Goal: Information Seeking & Learning: Find specific fact

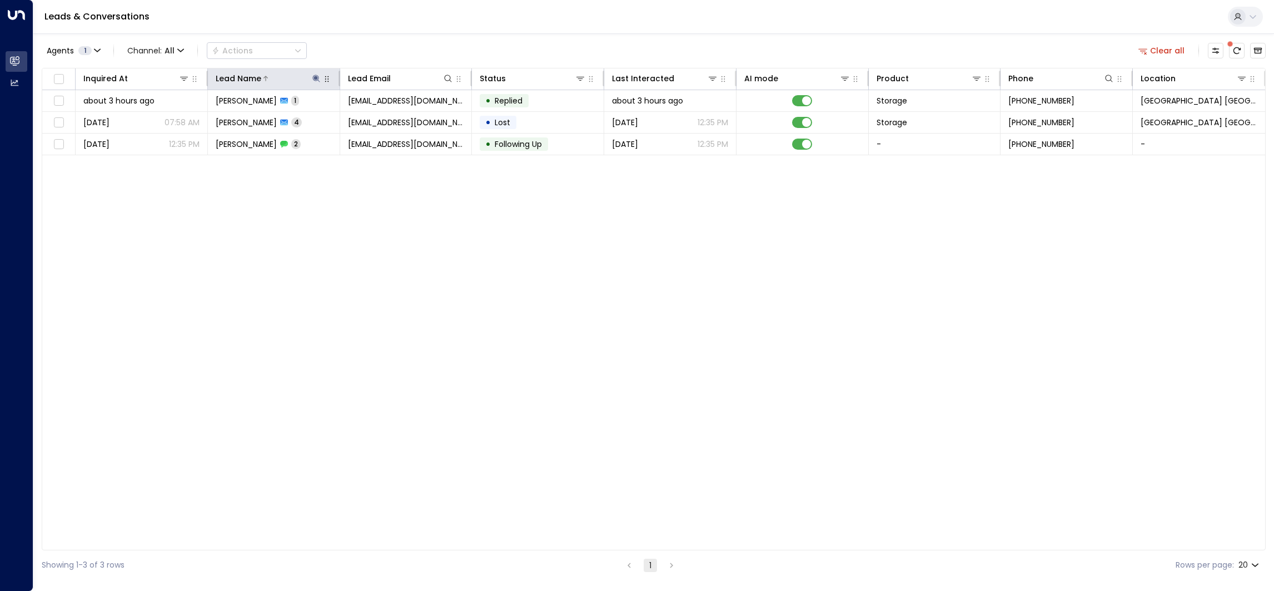
click at [313, 77] on icon at bounding box center [316, 78] width 9 height 9
click at [382, 119] on icon "button" at bounding box center [385, 118] width 7 height 7
click at [365, 119] on input "text" at bounding box center [316, 118] width 153 height 21
paste input "******"
type input "******"
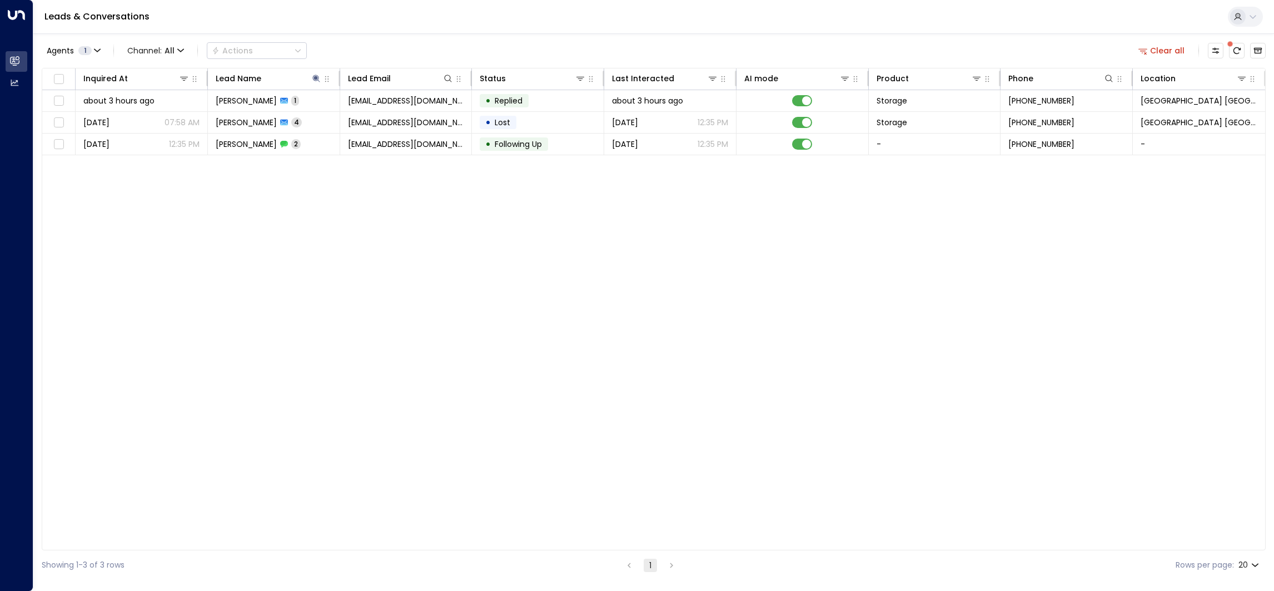
click at [373, 34] on div "Agents 1 Channel: All Actions Clear all Inquired At Lead Name Lead Email Status…" at bounding box center [654, 306] width 1224 height 546
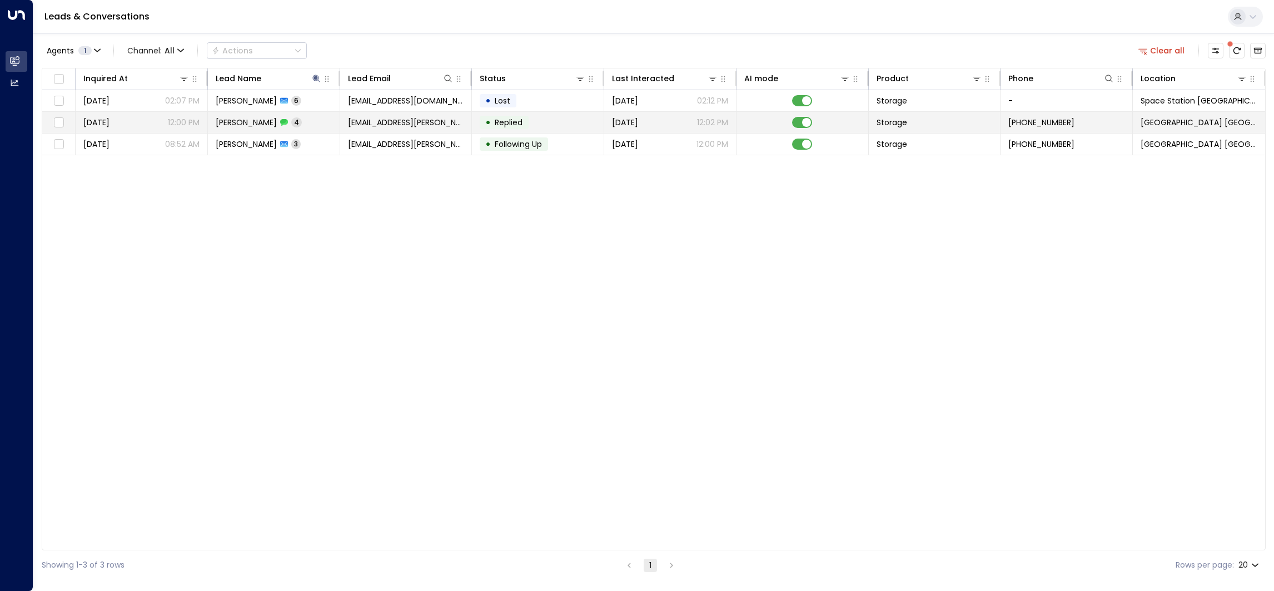
click at [290, 129] on td "[PERSON_NAME] 4" at bounding box center [274, 122] width 132 height 21
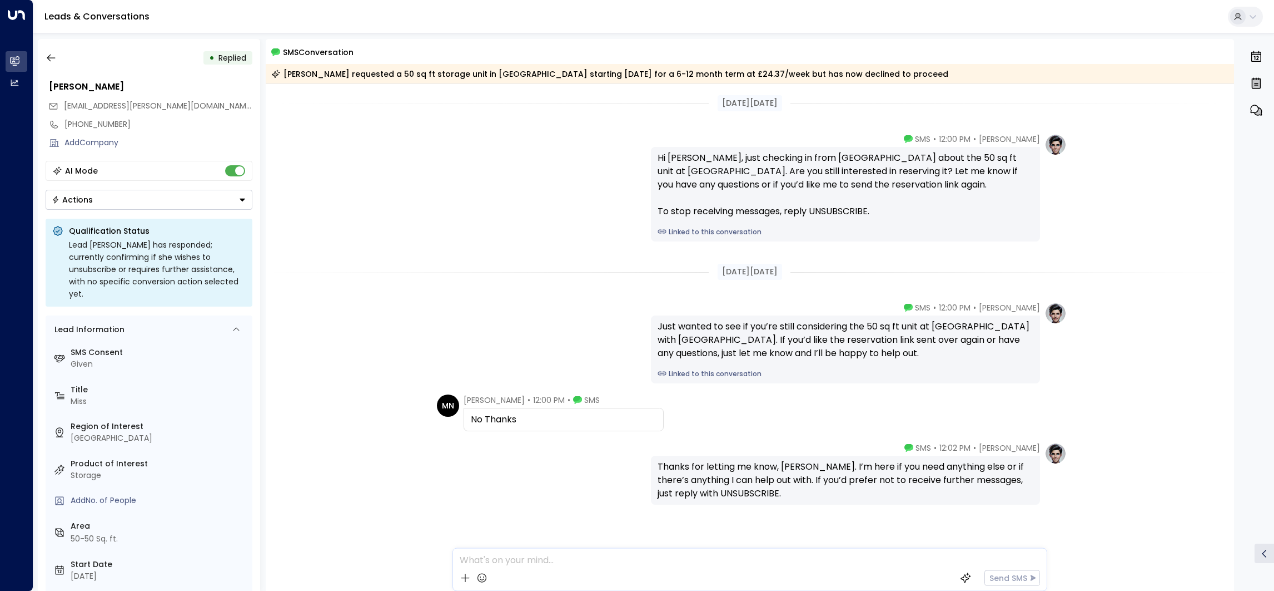
scroll to position [25, 0]
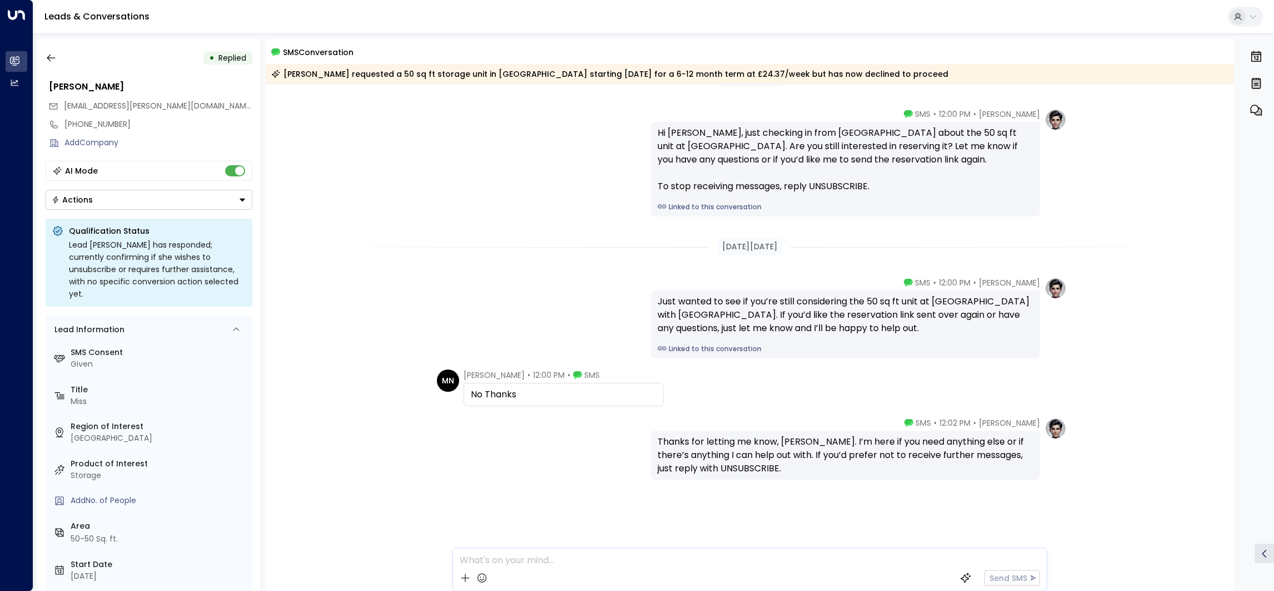
drag, startPoint x: 525, startPoint y: 391, endPoint x: 989, endPoint y: 281, distance: 477.3
click at [989, 281] on div "[DATE][DATE] [PERSON_NAME] • 12:00 PM • SMS Hi [PERSON_NAME], just checking in …" at bounding box center [750, 325] width 969 height 532
copy div "[PERSON_NAME] • 12:00 PM • SMS Just wanted to see if you’re still considering t…"
click at [46, 57] on icon "button" at bounding box center [51, 57] width 11 height 11
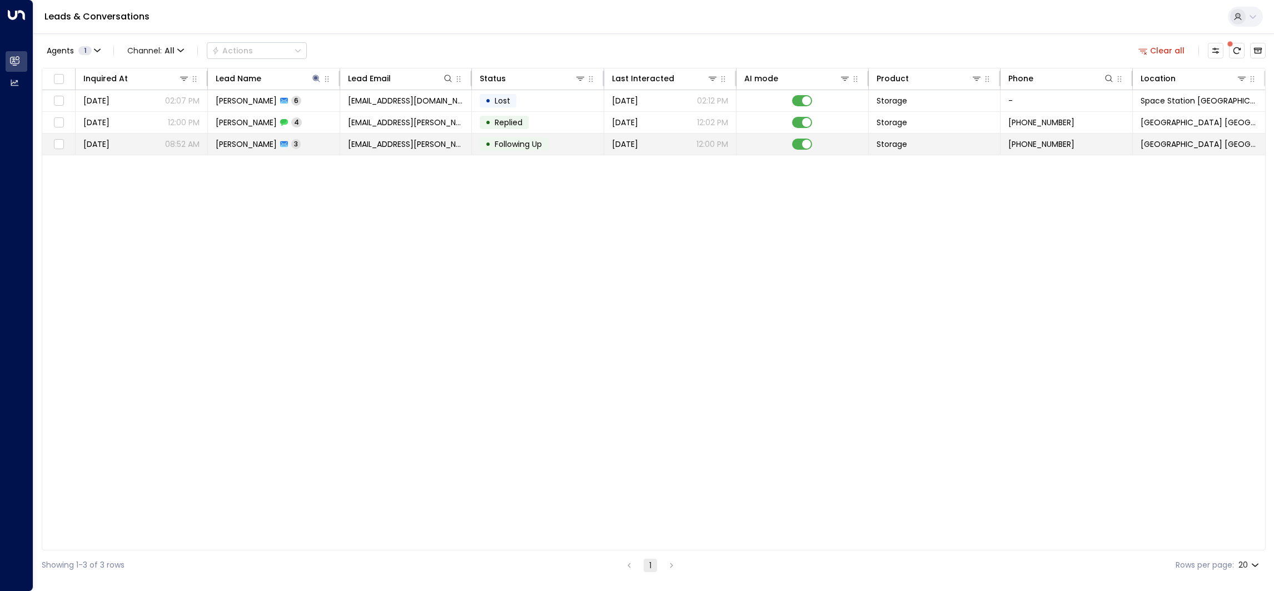
click at [286, 148] on div "[PERSON_NAME] 3" at bounding box center [258, 143] width 85 height 11
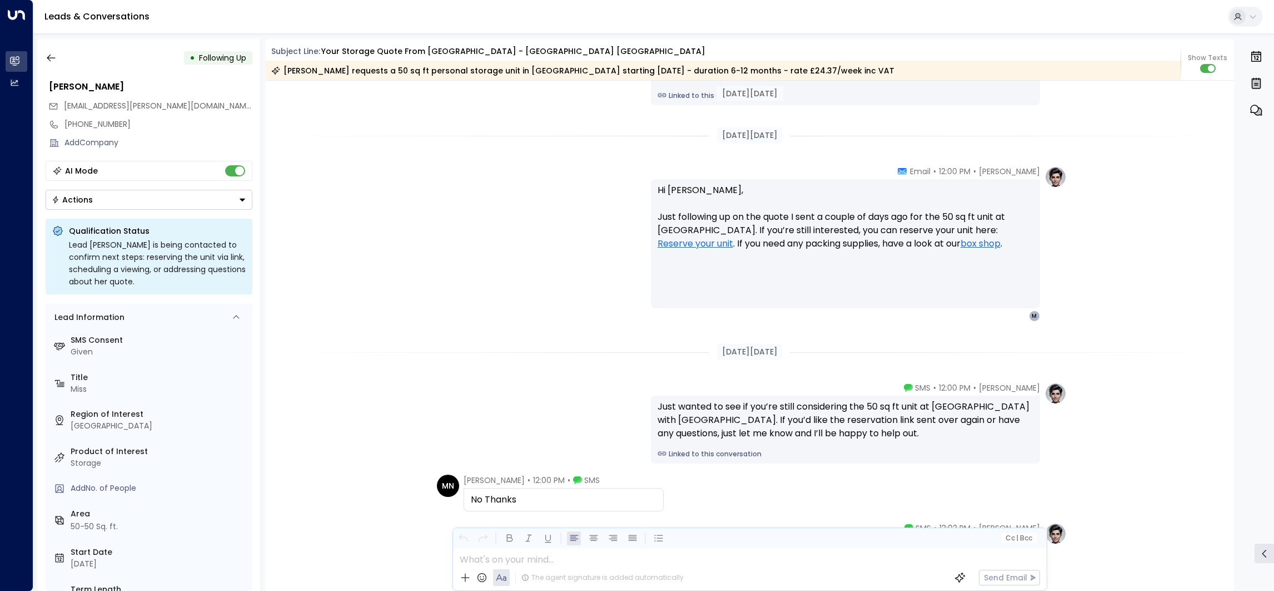
scroll to position [1440, 0]
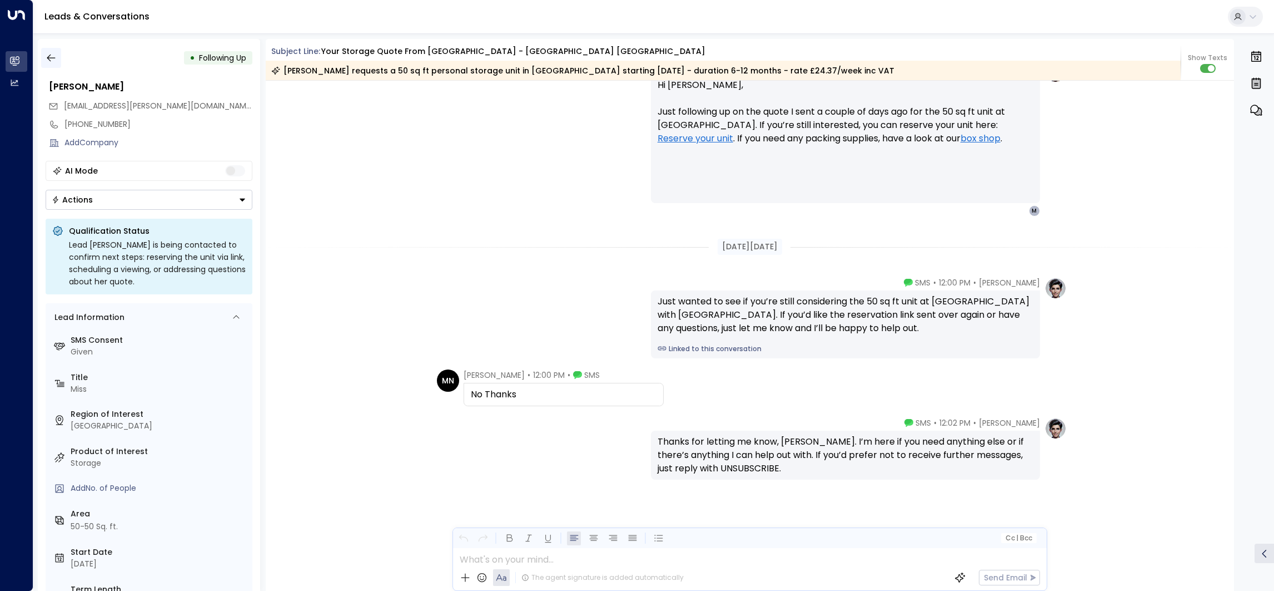
click at [49, 49] on button "button" at bounding box center [51, 58] width 20 height 20
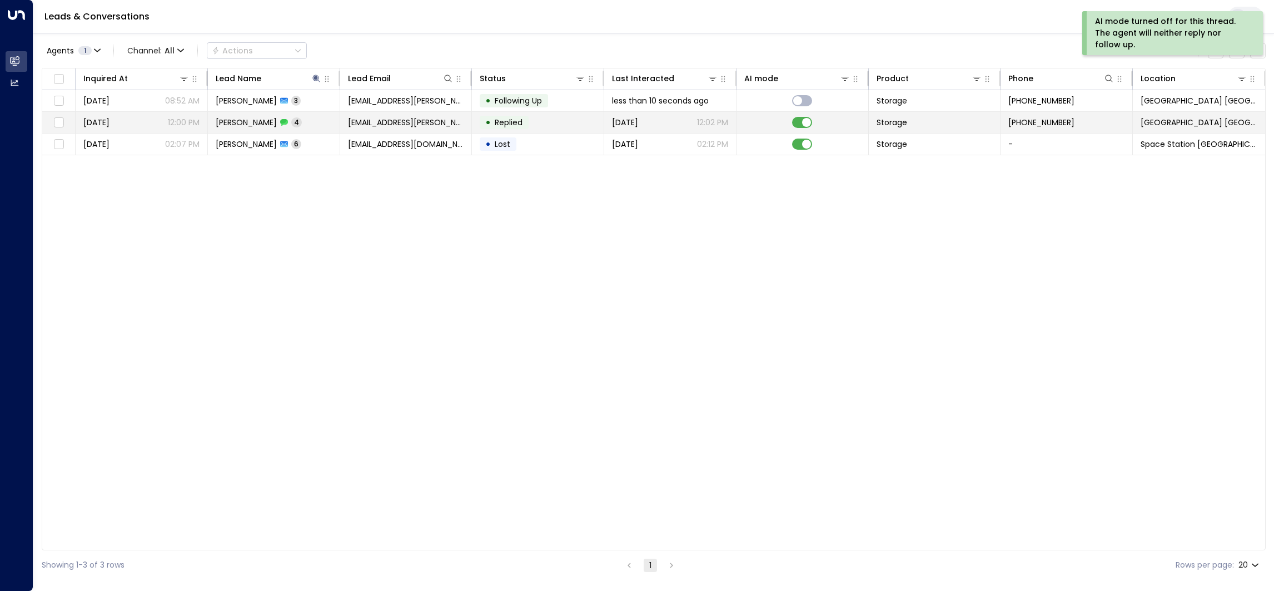
click at [802, 116] on td at bounding box center [803, 122] width 132 height 21
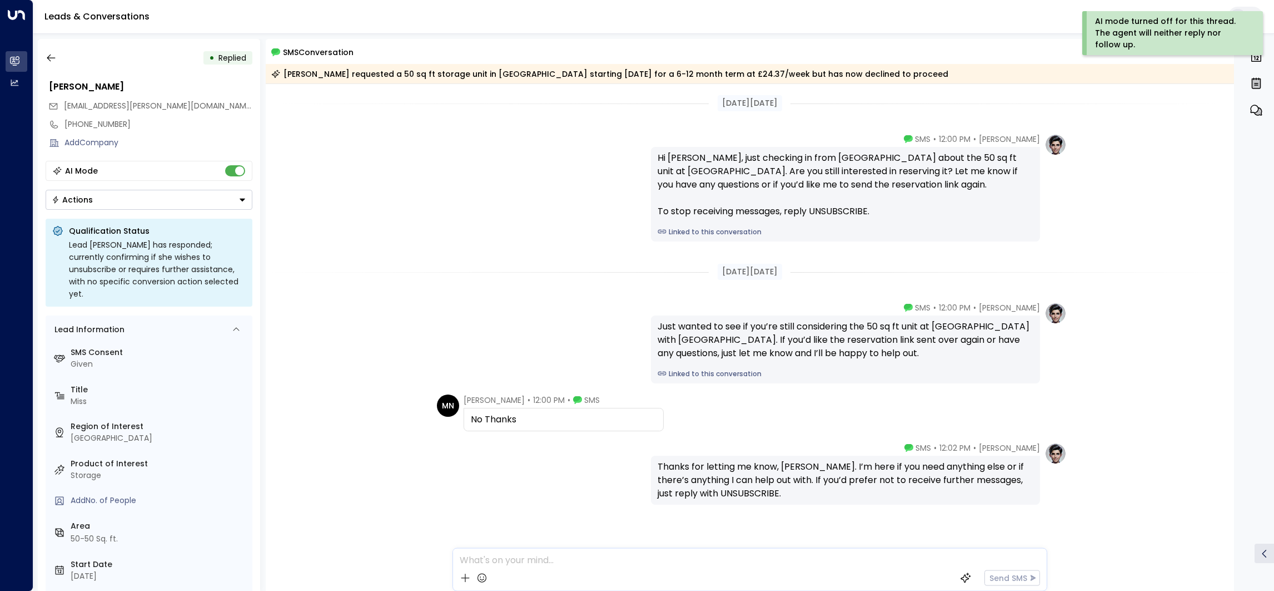
scroll to position [25, 0]
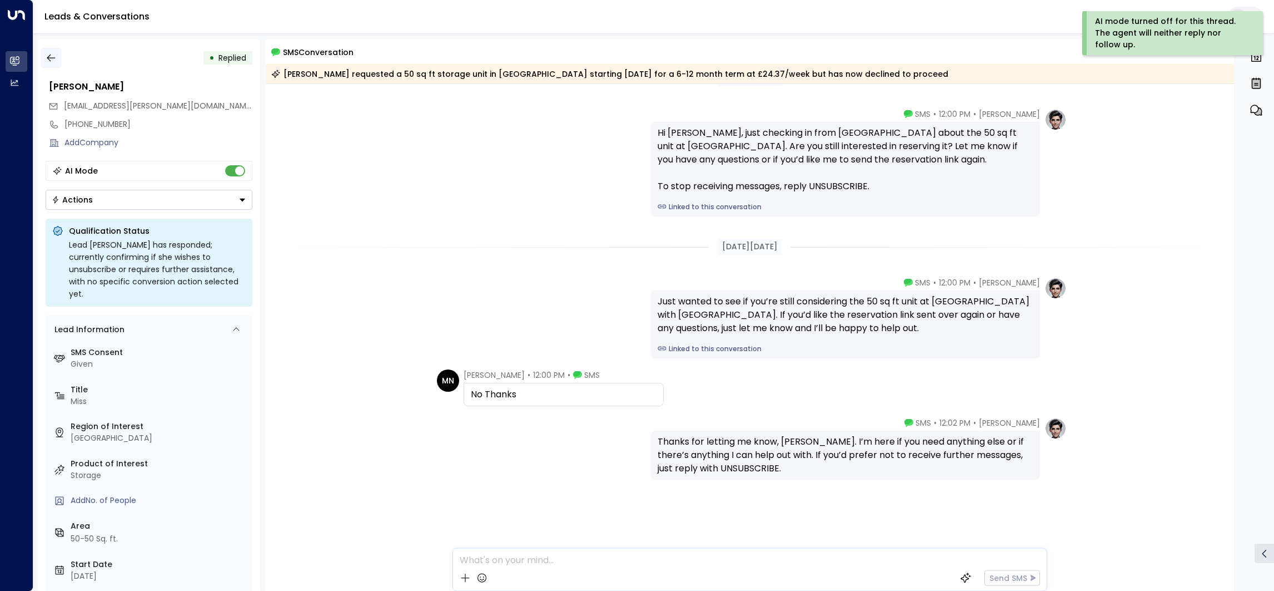
click at [58, 56] on button "button" at bounding box center [51, 58] width 20 height 20
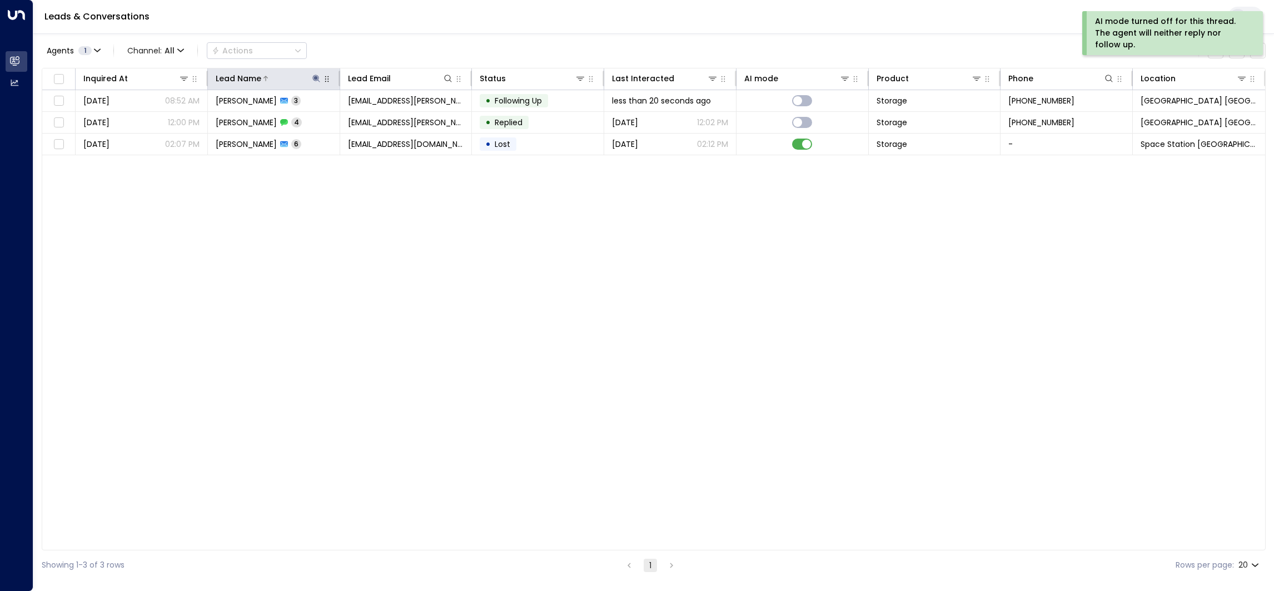
click at [319, 80] on icon at bounding box center [316, 78] width 9 height 9
click at [381, 118] on icon "button" at bounding box center [385, 119] width 9 height 9
click at [362, 118] on input "text" at bounding box center [316, 118] width 153 height 21
paste input "********"
type input "********"
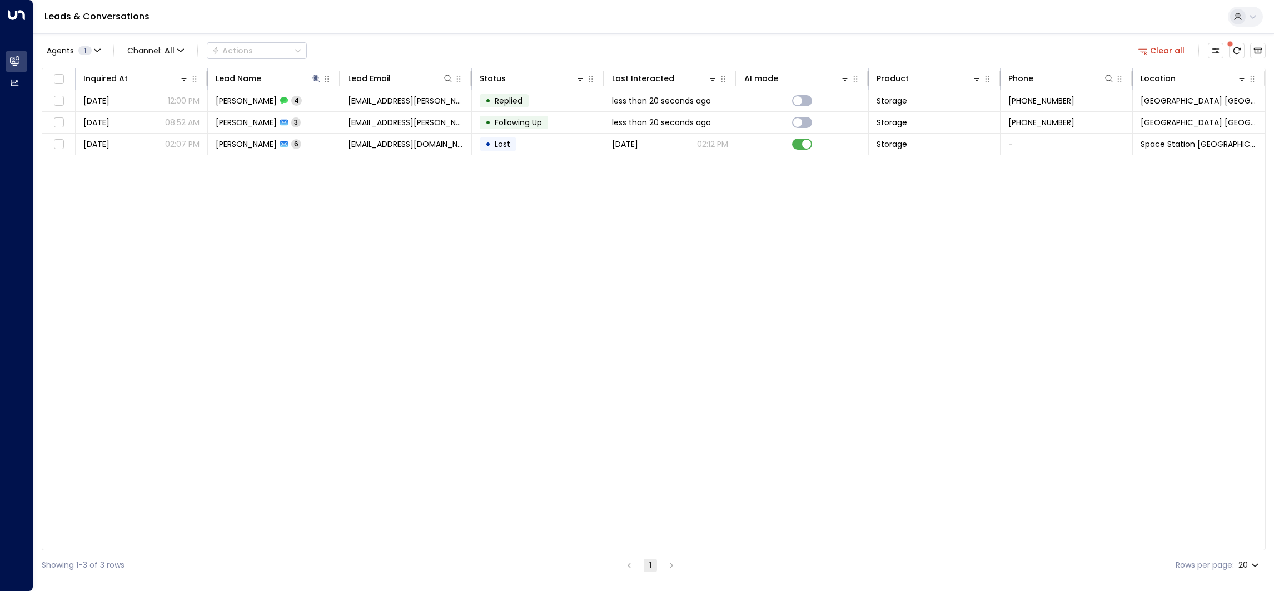
click at [378, 44] on div "Agents 1 Channel: All Actions Clear all" at bounding box center [654, 50] width 1224 height 23
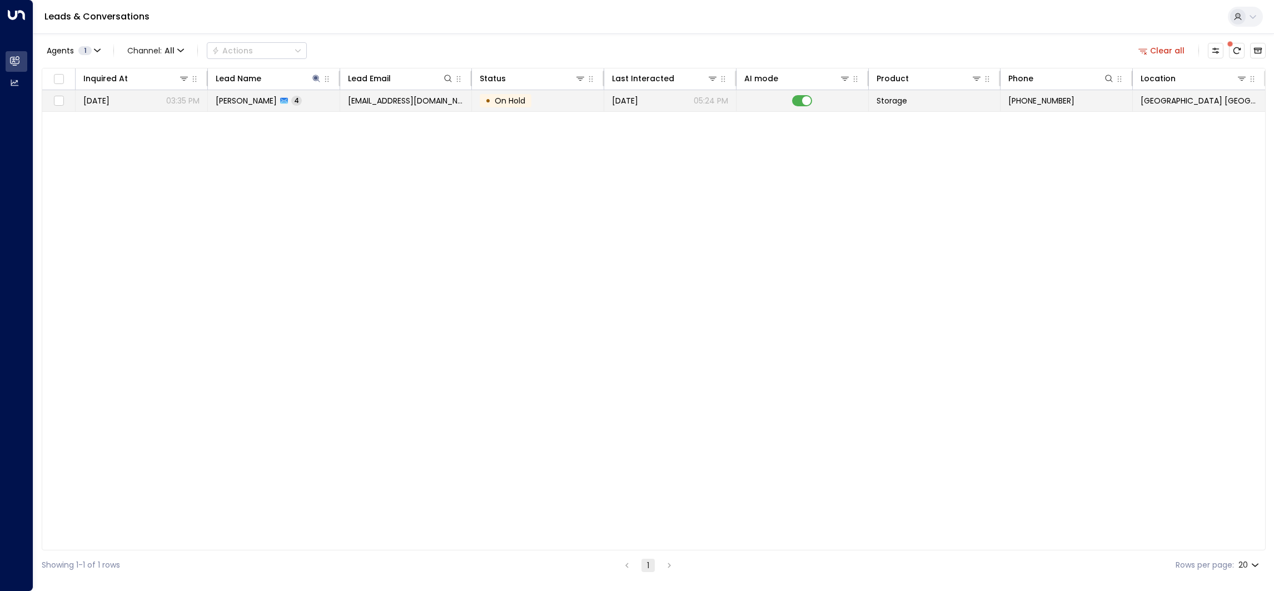
click at [436, 110] on td "[EMAIL_ADDRESS][DOMAIN_NAME]" at bounding box center [406, 100] width 132 height 21
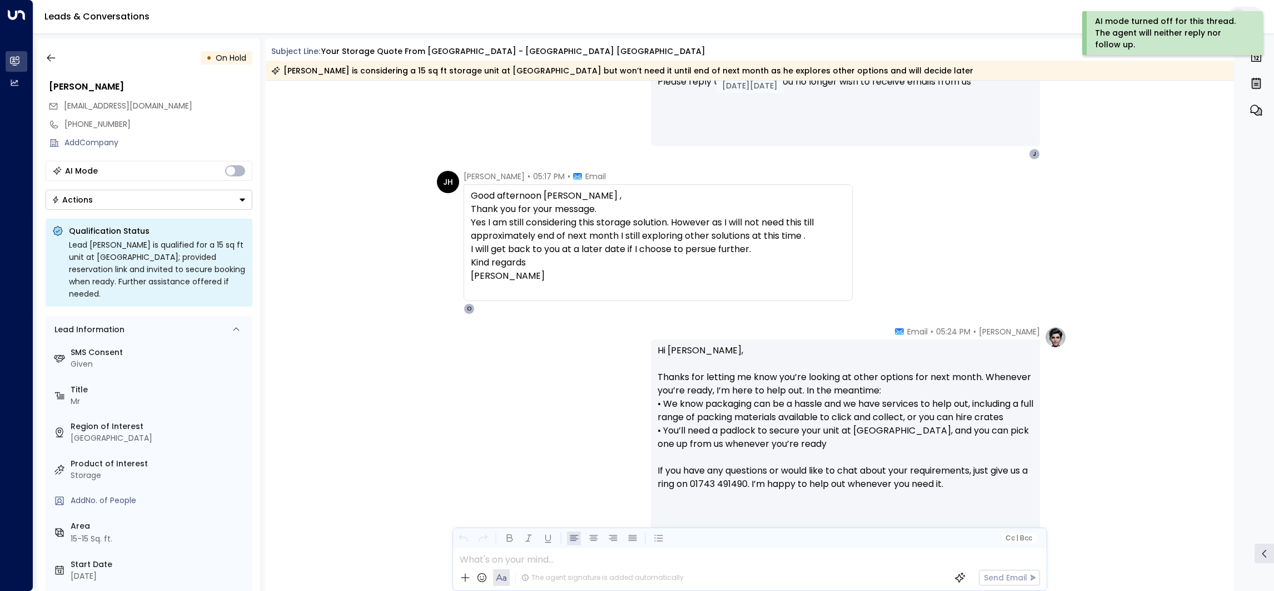
scroll to position [1167, 0]
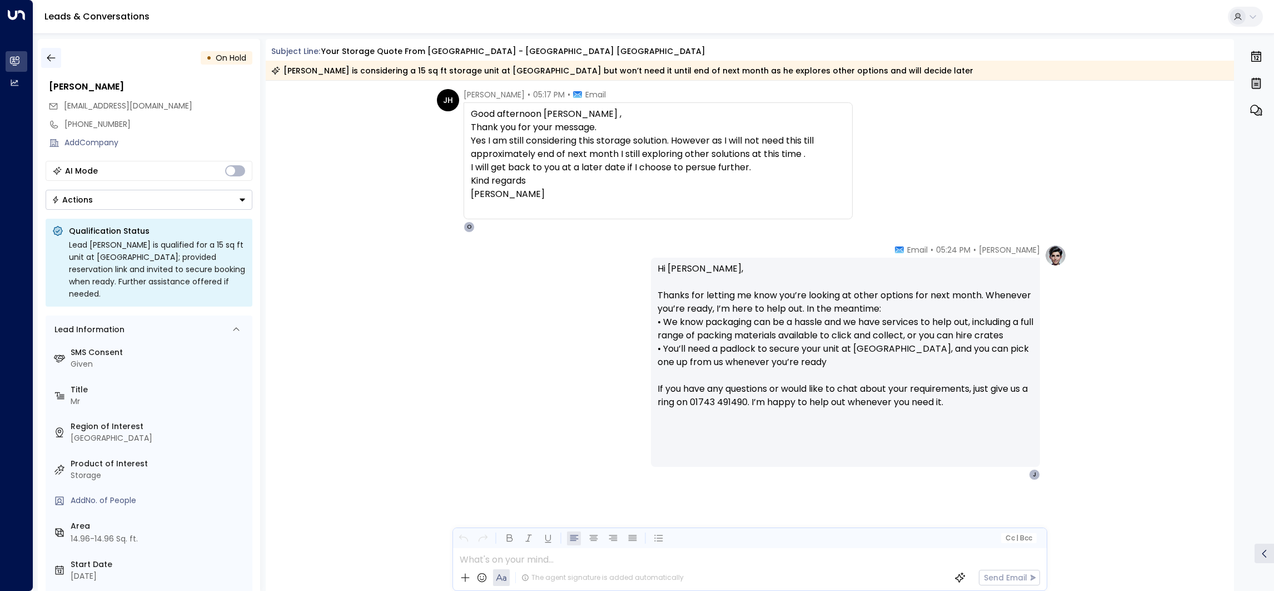
click at [48, 53] on icon "button" at bounding box center [51, 57] width 11 height 11
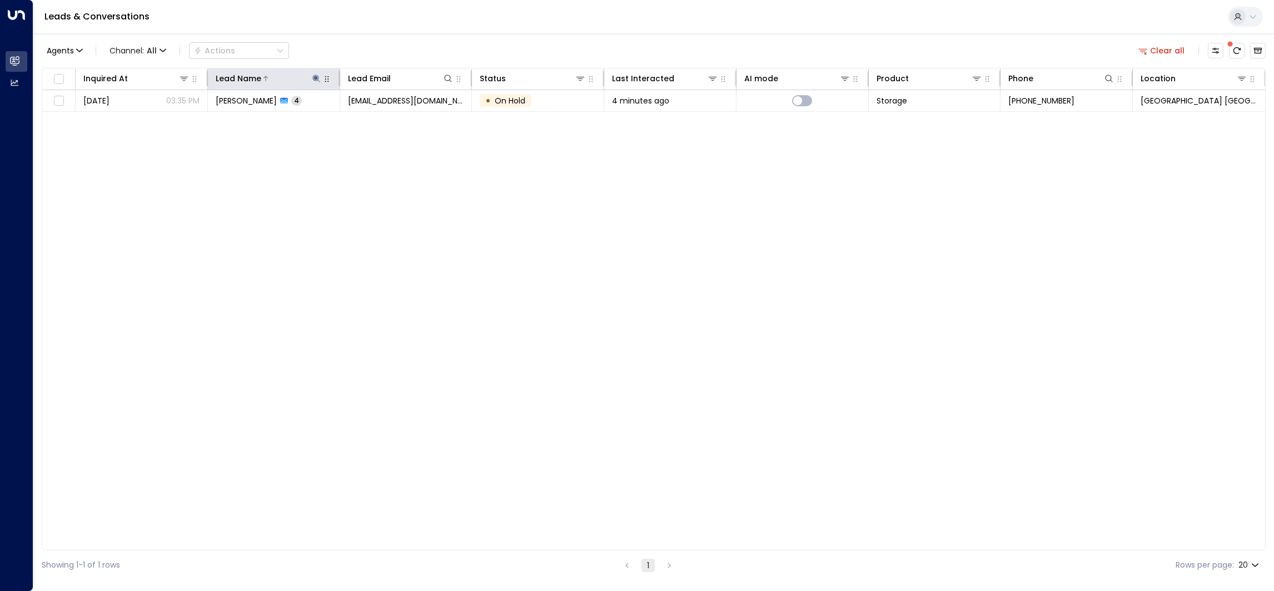
click at [315, 82] on icon at bounding box center [316, 78] width 9 height 9
click at [385, 120] on icon "button" at bounding box center [385, 118] width 7 height 7
click at [358, 119] on input "text" at bounding box center [316, 118] width 153 height 21
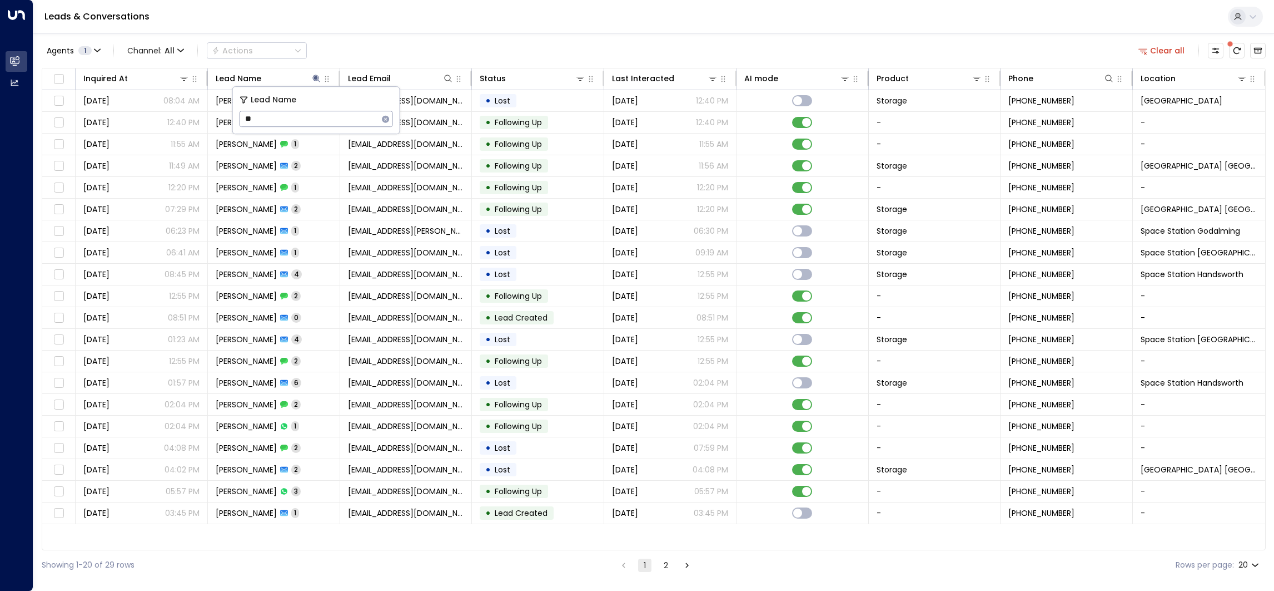
type input "*"
type input "******"
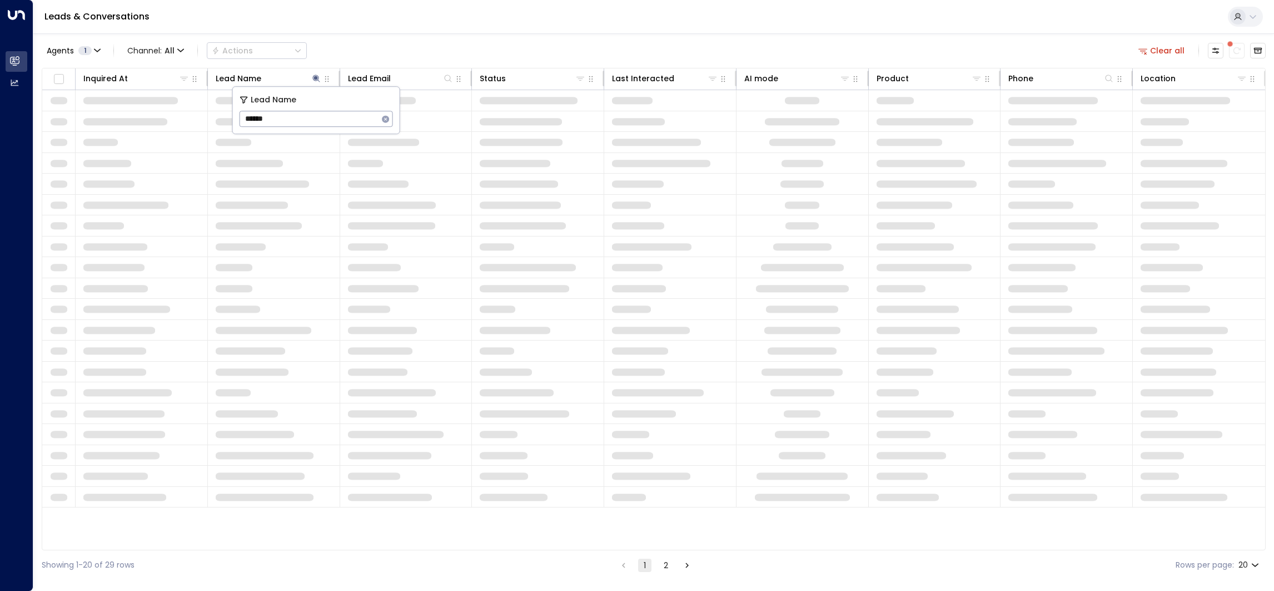
click at [364, 37] on div "Agents 1 Channel: All Actions Clear all Inquired At Lead Name Lead Email Status…" at bounding box center [654, 306] width 1224 height 546
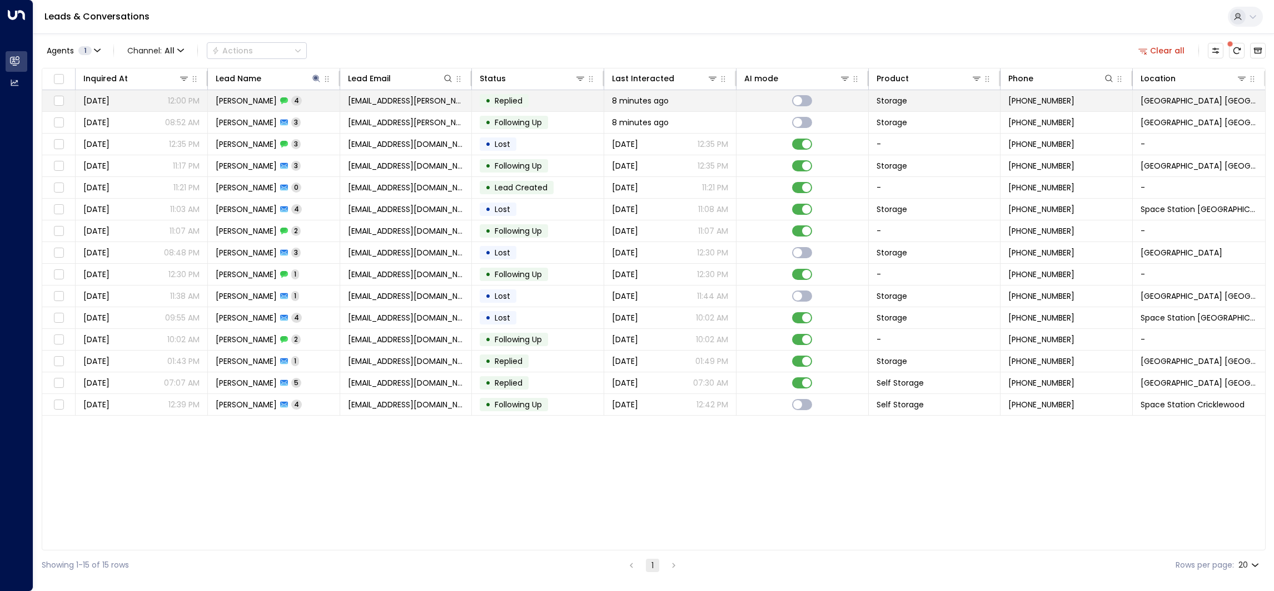
click at [330, 101] on td "[PERSON_NAME] 4" at bounding box center [274, 100] width 132 height 21
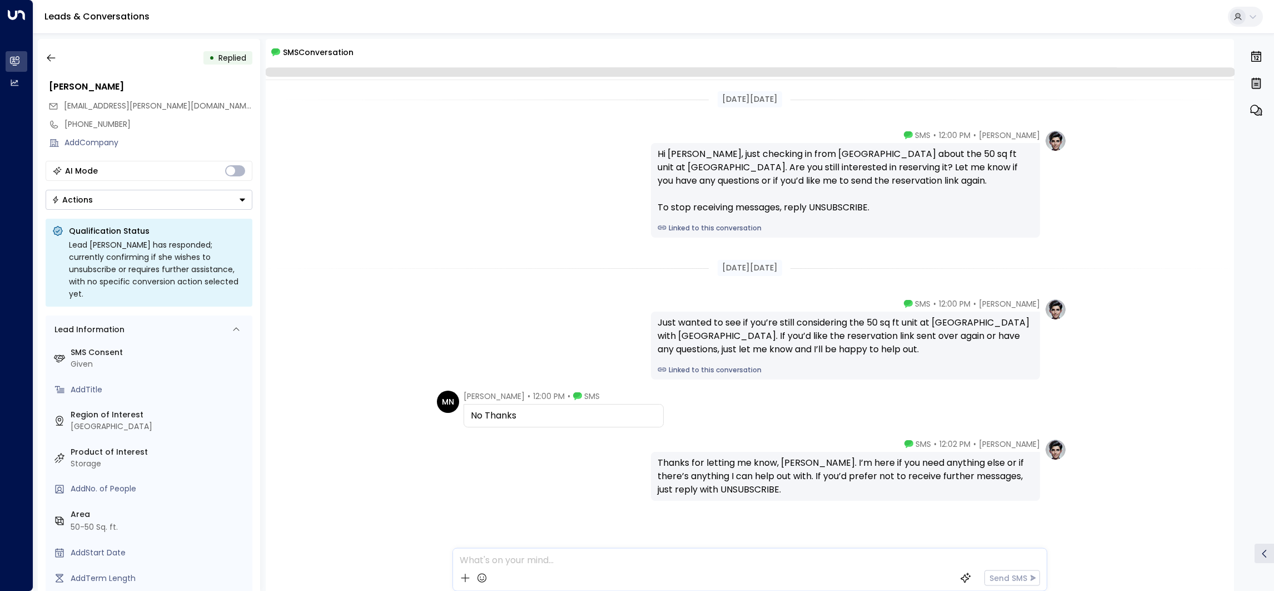
scroll to position [21, 0]
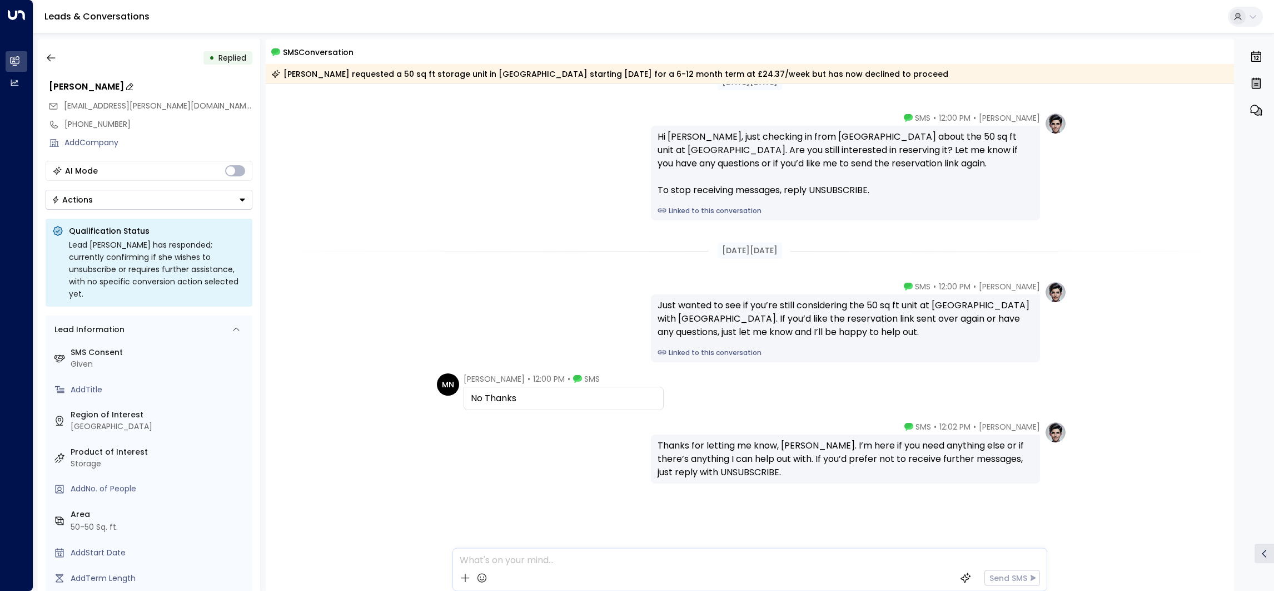
click at [98, 86] on div "[PERSON_NAME]" at bounding box center [151, 86] width 204 height 13
click at [98, 86] on input "**********" at bounding box center [149, 86] width 200 height 13
click at [49, 58] on icon "button" at bounding box center [51, 57] width 8 height 7
